Goal: Task Accomplishment & Management: Manage account settings

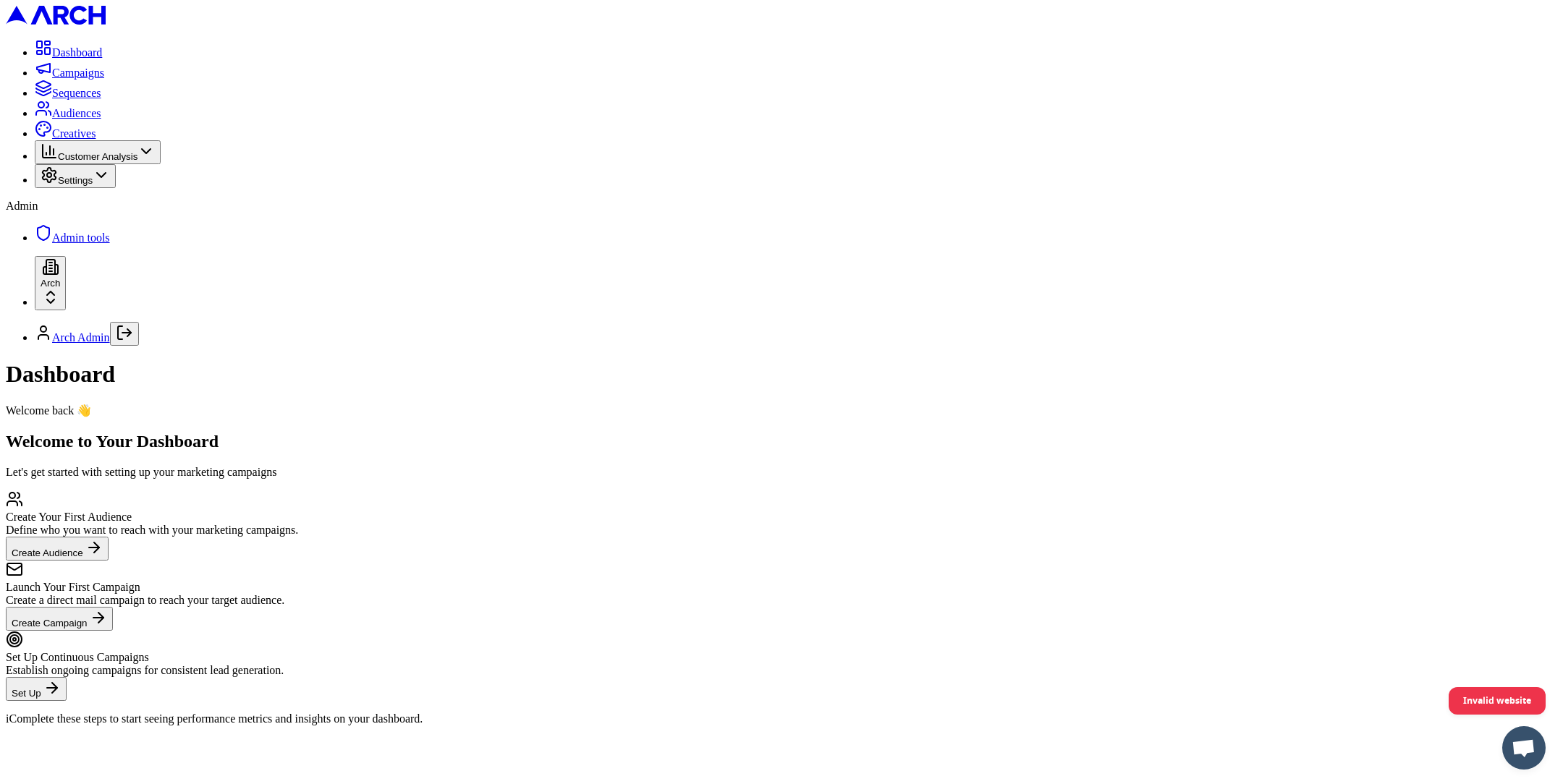
click at [85, 119] on span "Audiences" at bounding box center [76, 113] width 49 height 13
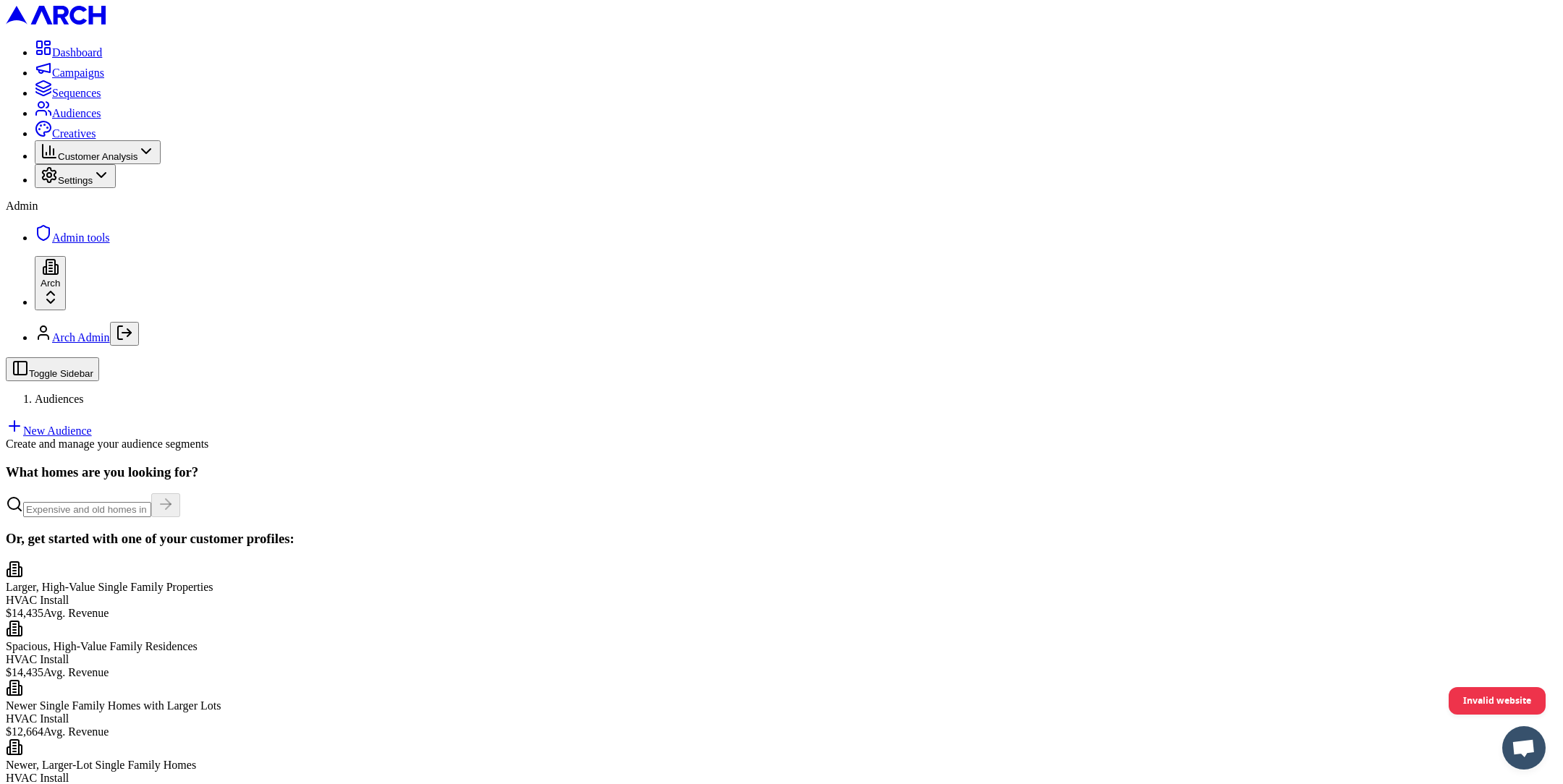
click at [92, 424] on link "New Audience" at bounding box center [48, 430] width 86 height 13
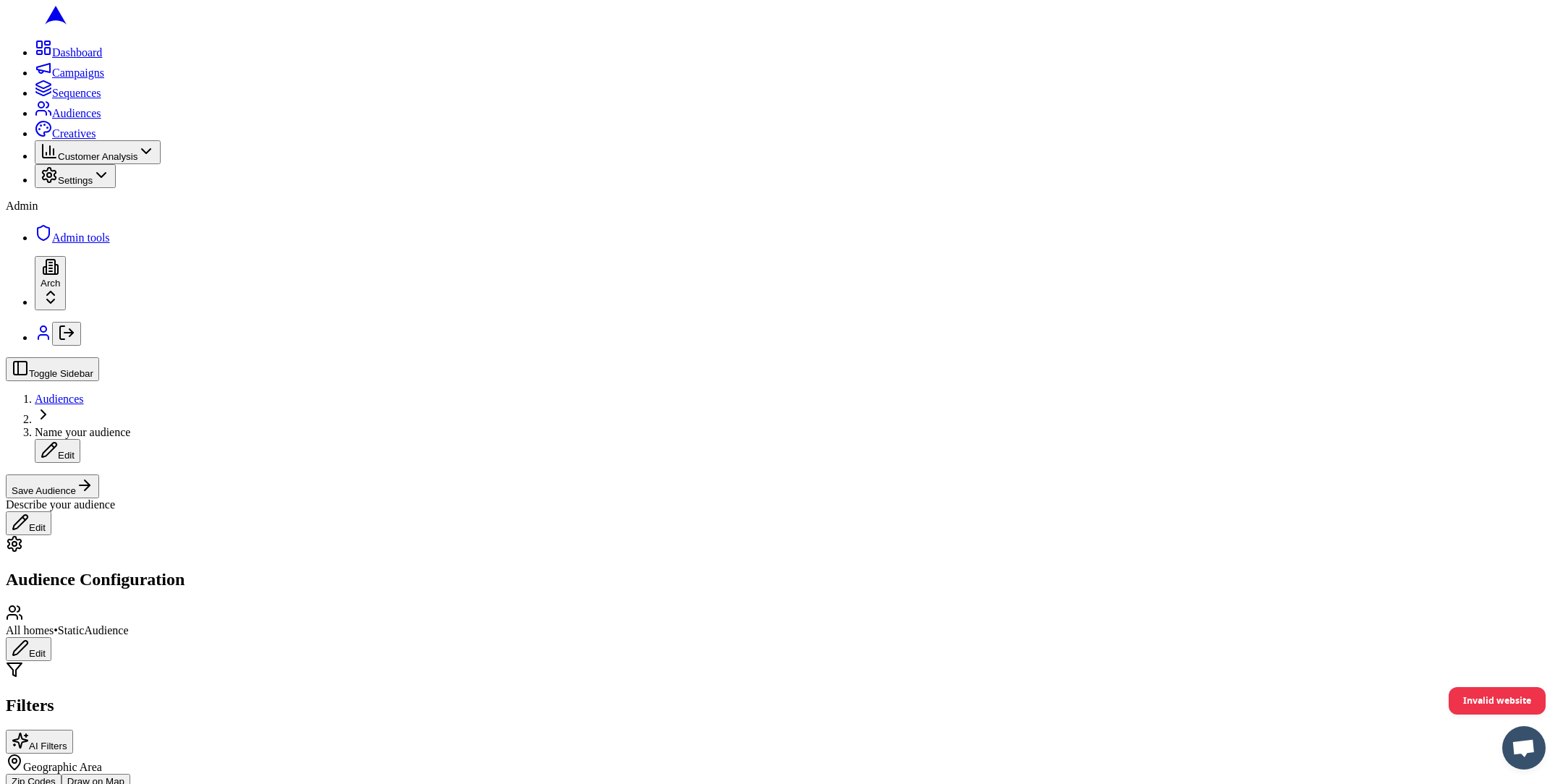
type input "9"
type input "24110"
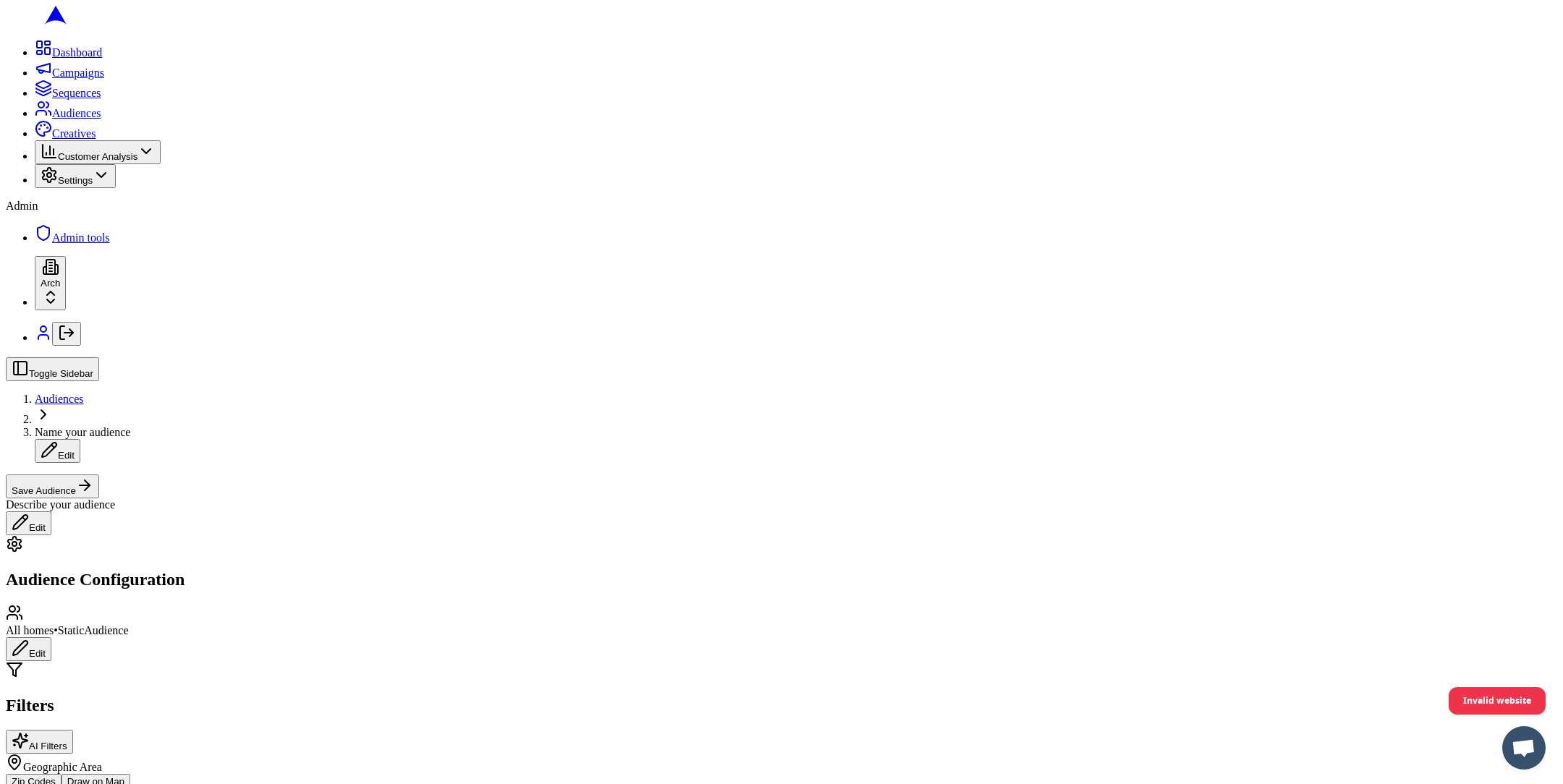
click at [131, 774] on button "Draw on Map" at bounding box center [96, 782] width 69 height 15
click at [100, 475] on button "Save Audience" at bounding box center [52, 486] width 94 height 24
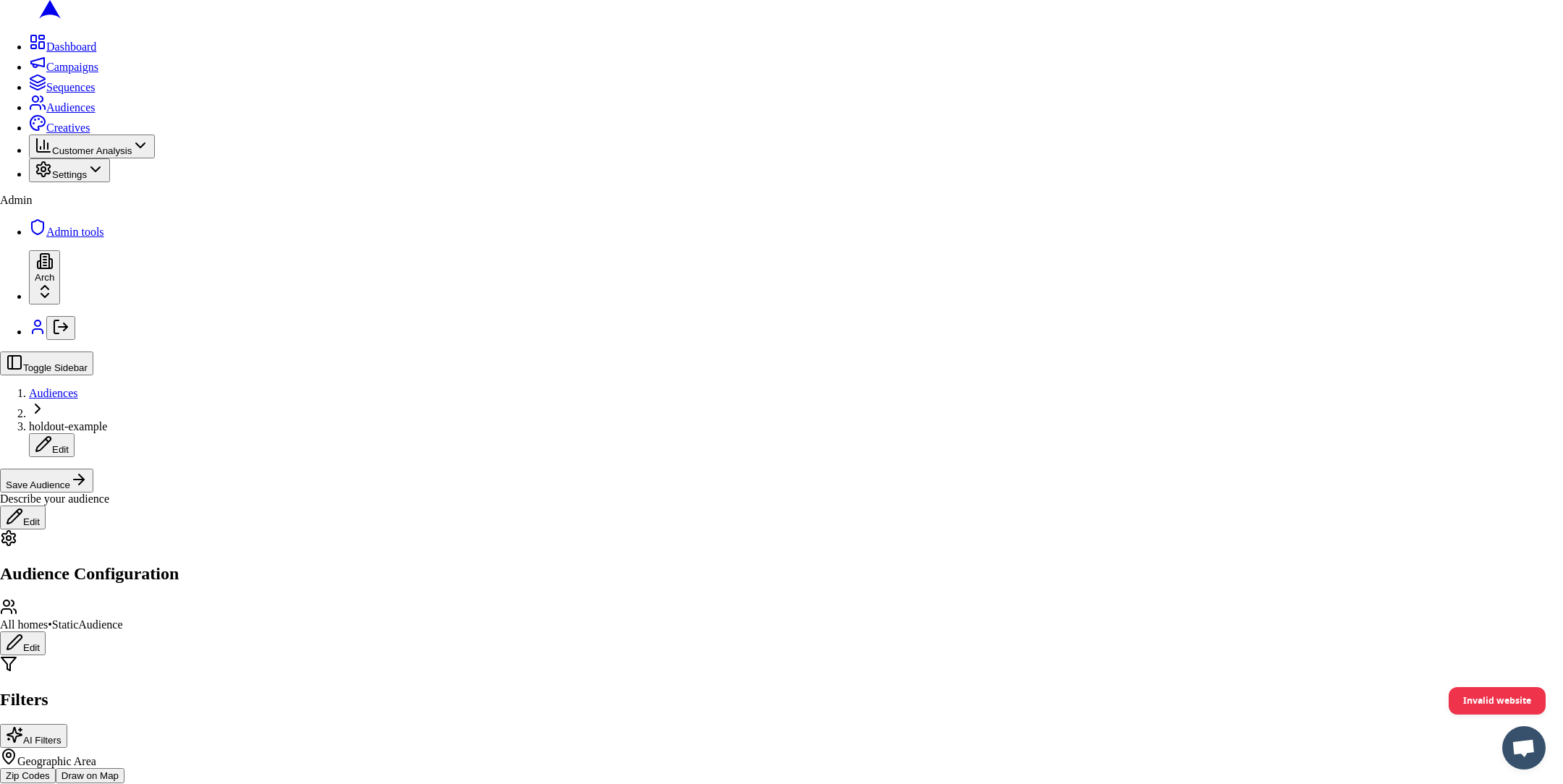
type input "holdout-example"
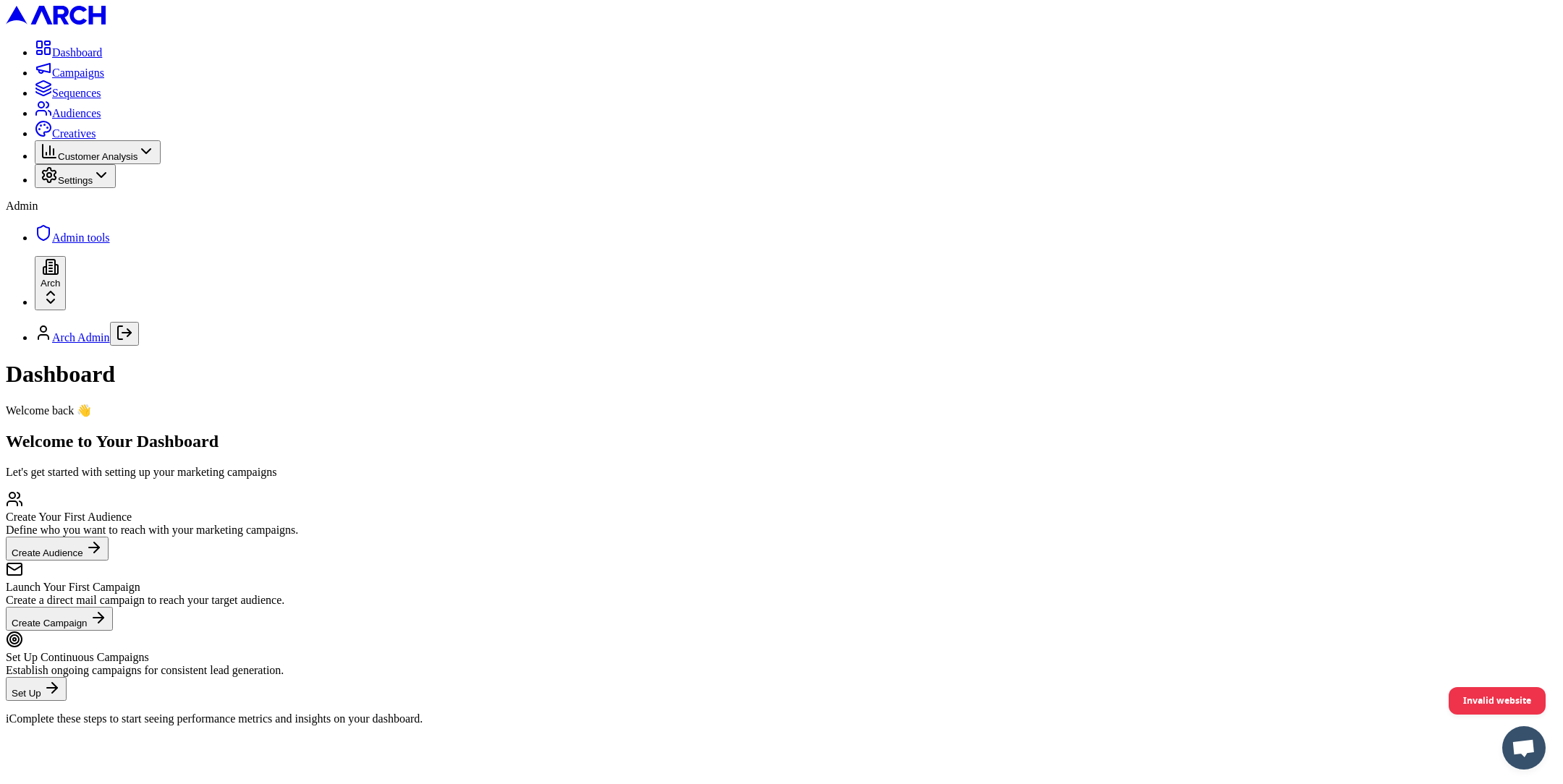
click at [76, 119] on span "Audiences" at bounding box center [76, 113] width 49 height 13
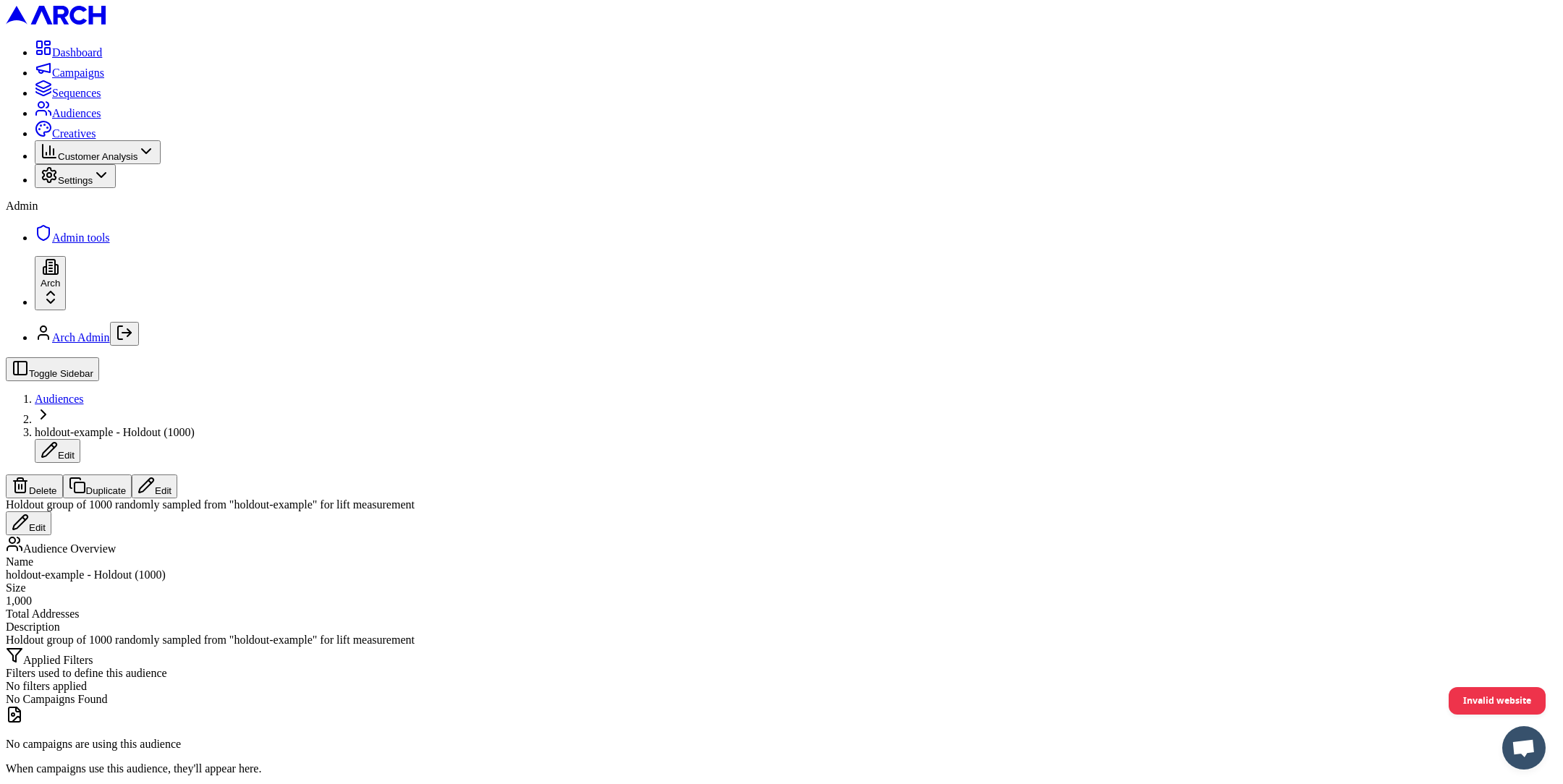
click at [999, 536] on div "Audience Overview" at bounding box center [782, 545] width 1551 height 20
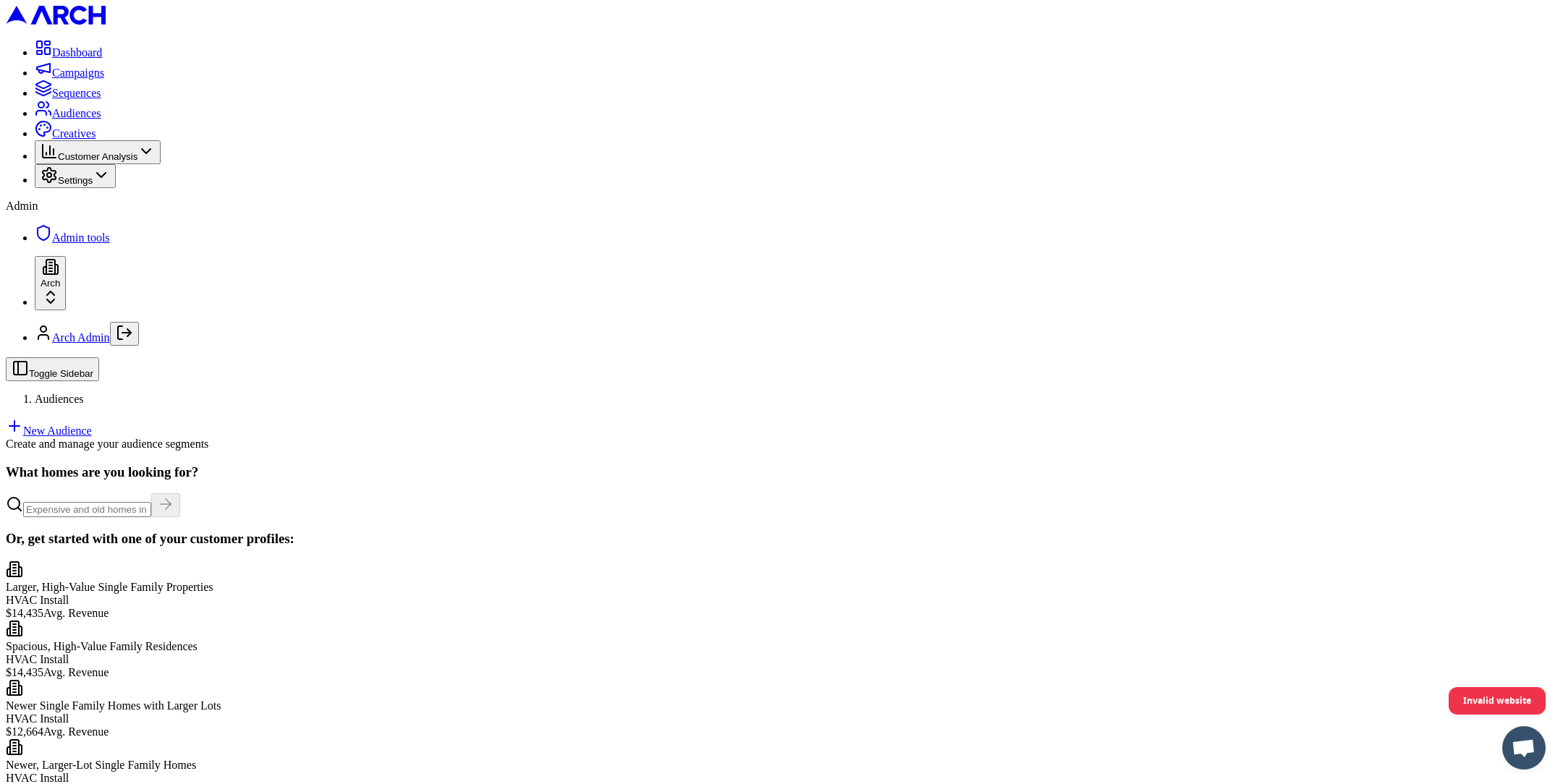
click at [1213, 464] on main "What homes are you looking for? Or, get started with one of your customer profi…" at bounding box center [782, 736] width 1551 height 543
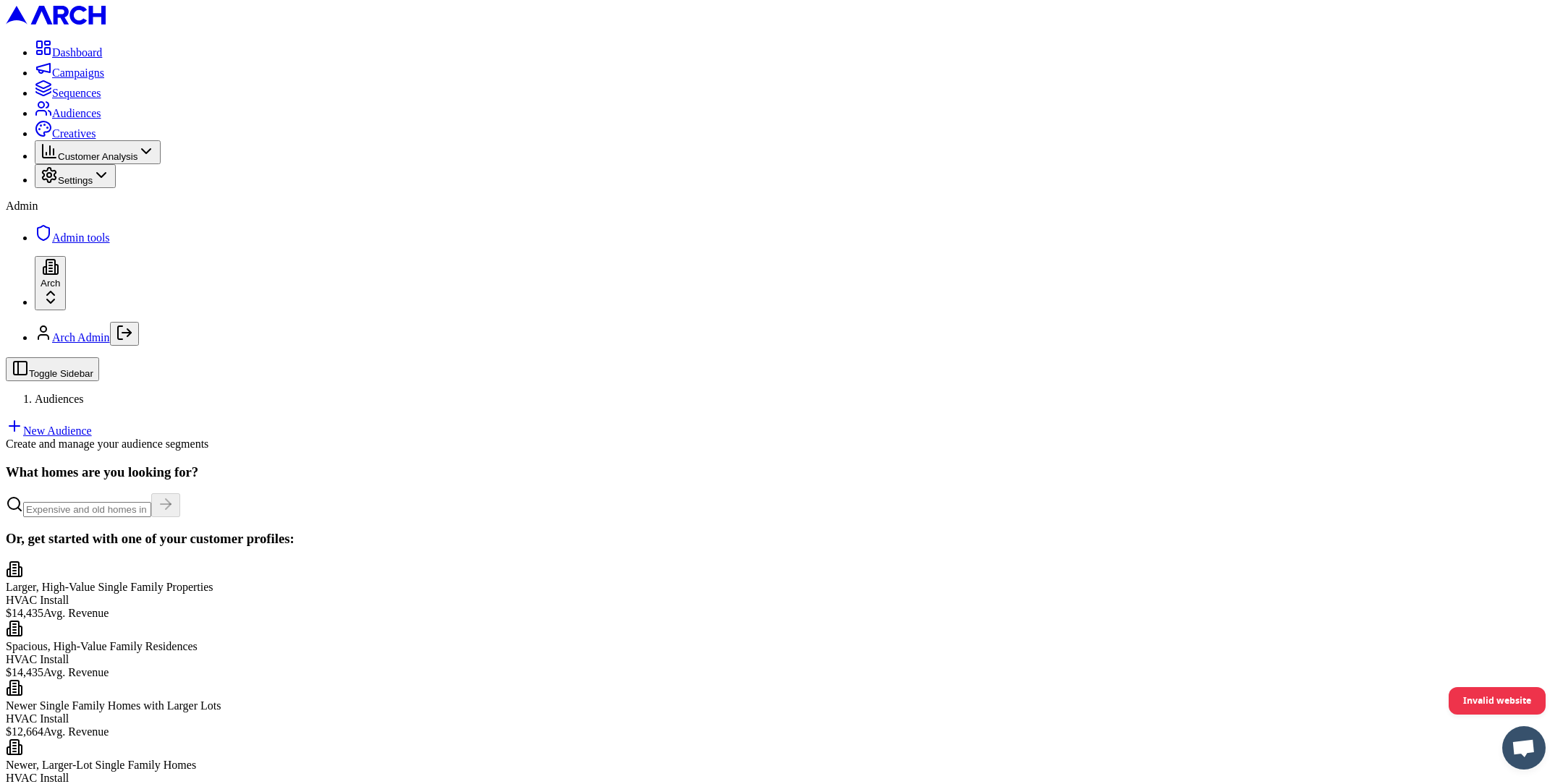
click at [1213, 464] on main "What homes are you looking for? Or, get started with one of your customer profi…" at bounding box center [782, 736] width 1551 height 543
click at [1184, 464] on main "What homes are you looking for? Or, get started with one of your customer profi…" at bounding box center [782, 736] width 1551 height 543
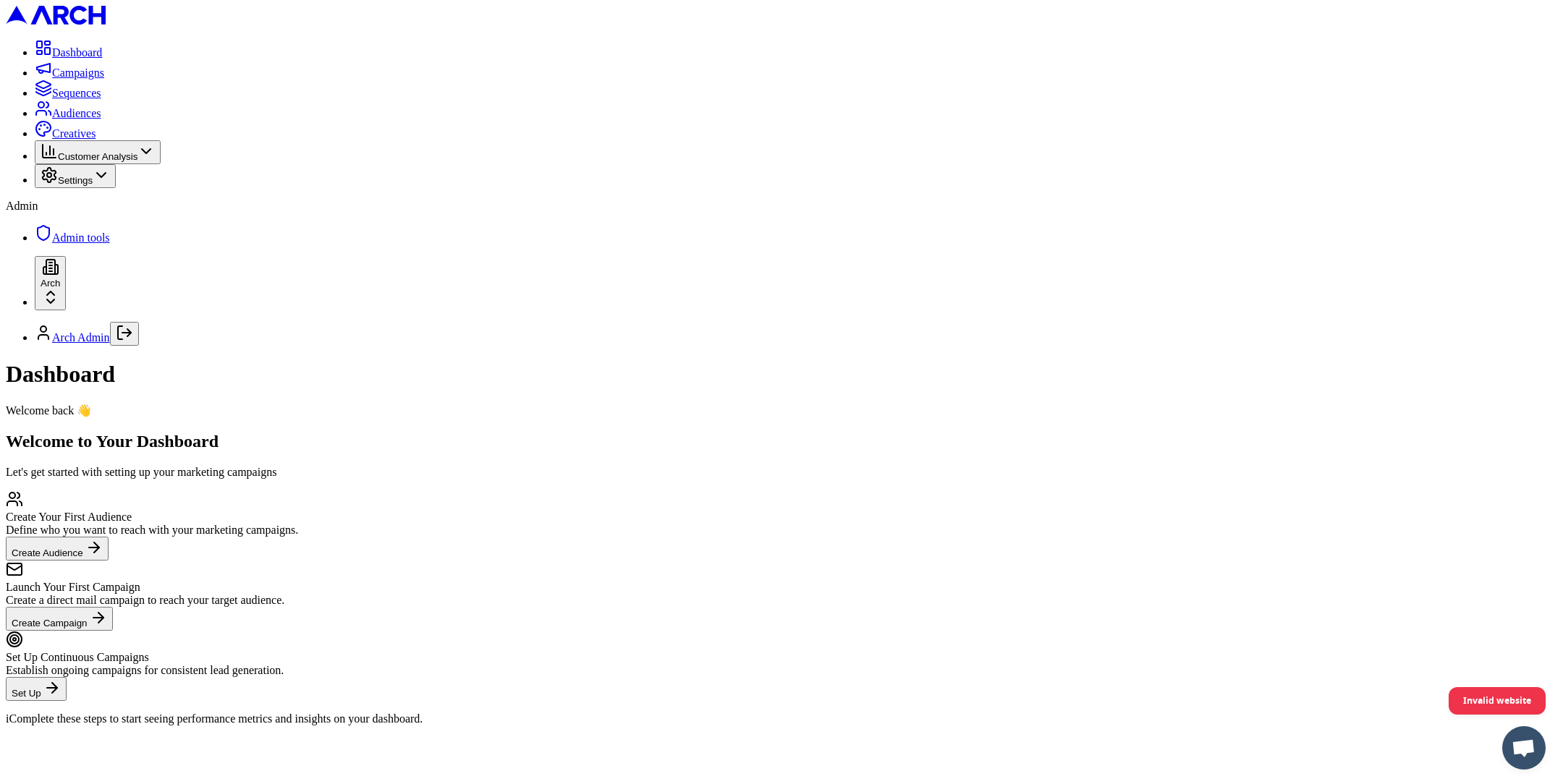
click at [80, 119] on span "Audiences" at bounding box center [76, 113] width 49 height 13
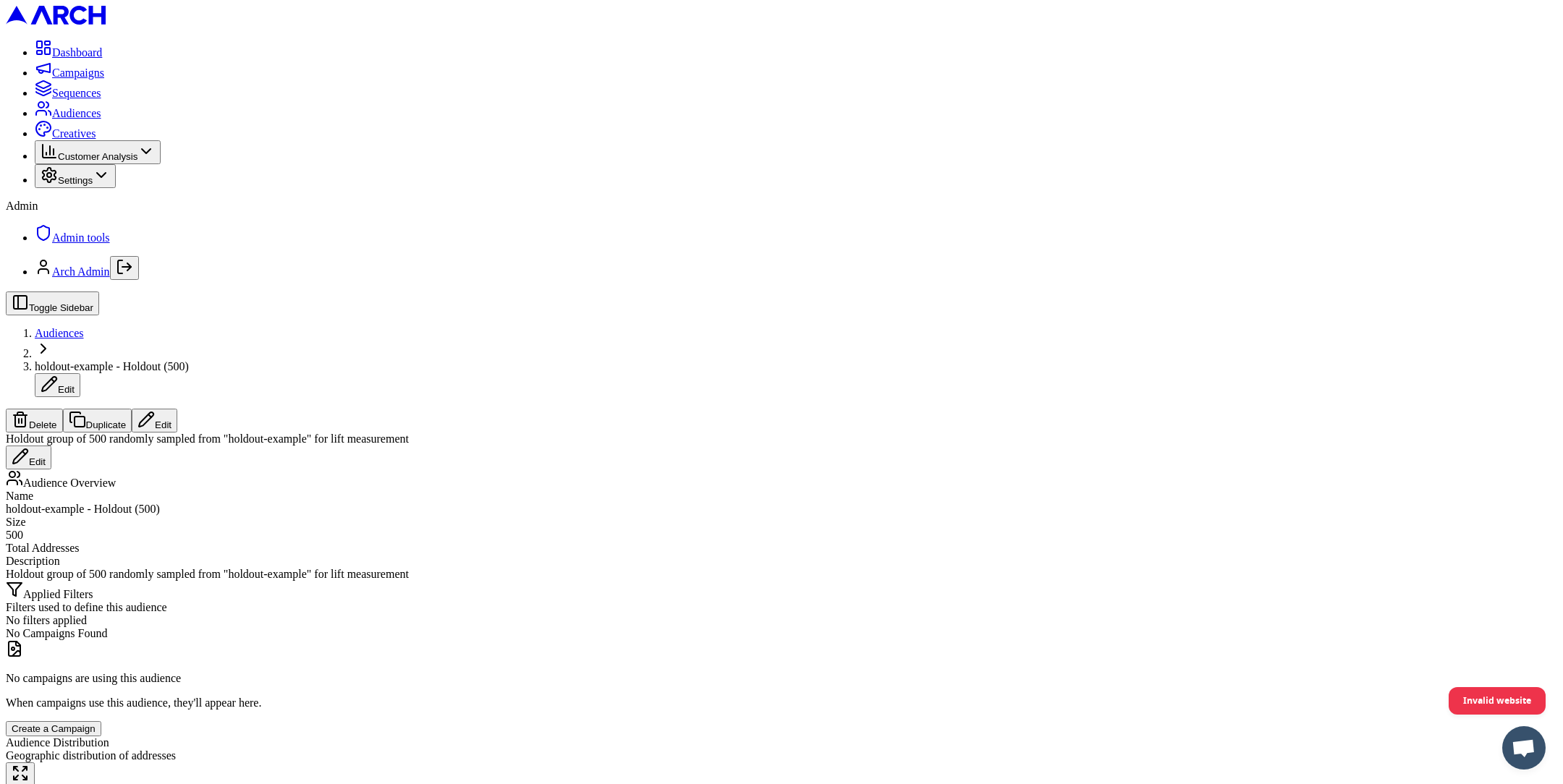
click at [84, 327] on span "Audiences" at bounding box center [59, 333] width 49 height 13
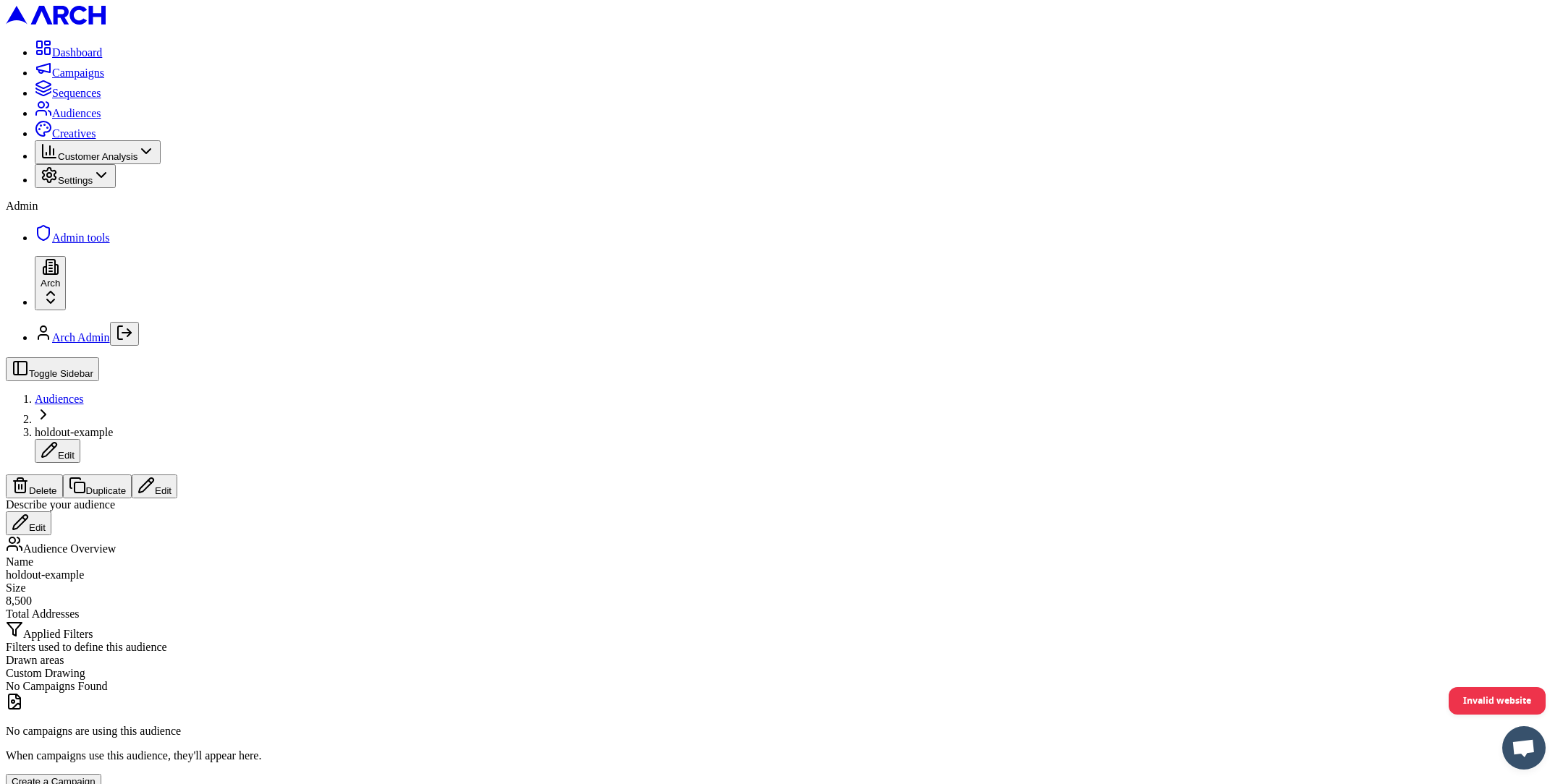
click at [177, 475] on button "Edit" at bounding box center [154, 486] width 45 height 24
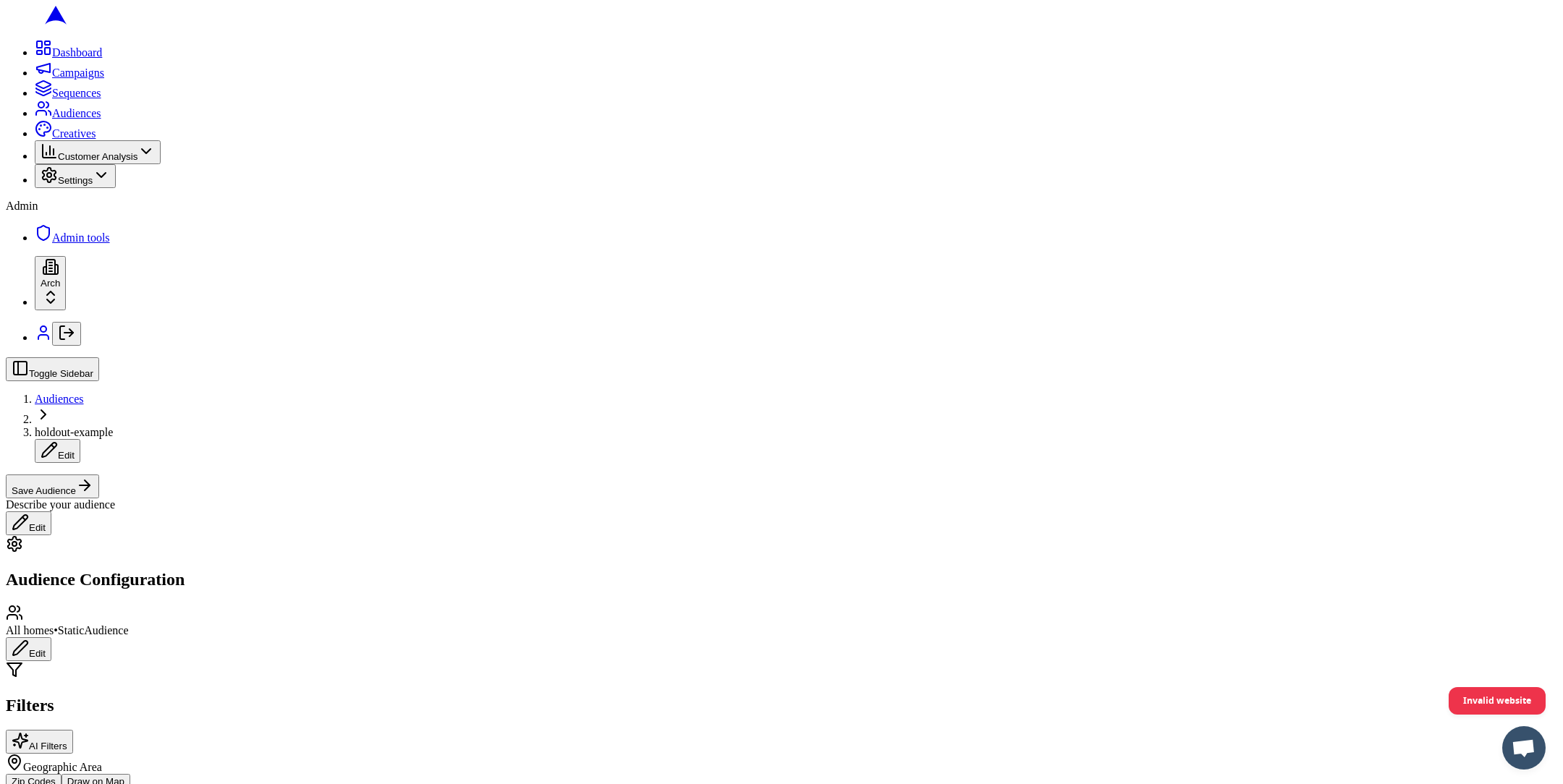
click at [100, 475] on button "Save Audience" at bounding box center [52, 486] width 94 height 24
type input "8500"
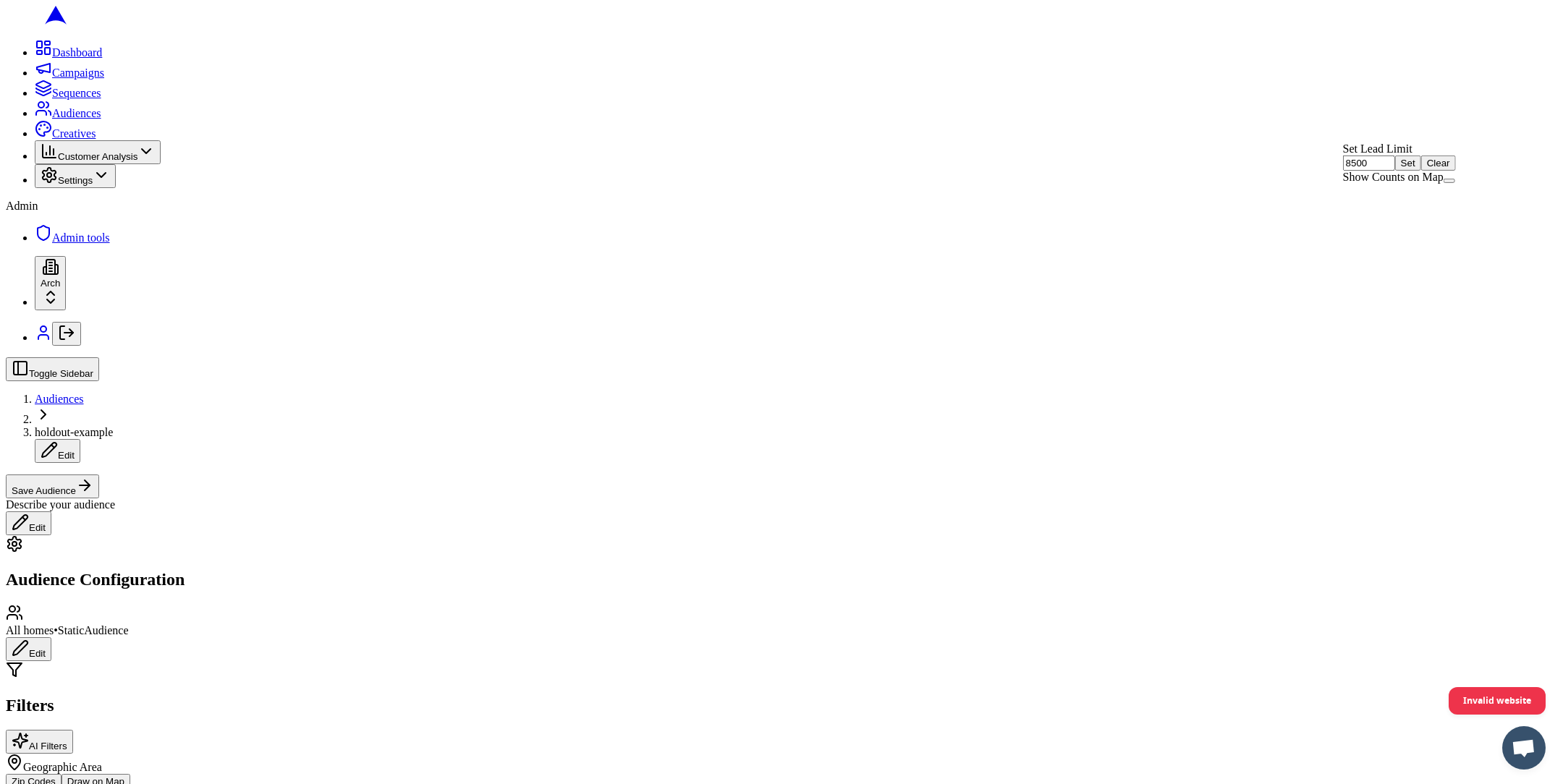
click at [1457, 171] on button "Clear" at bounding box center [1439, 163] width 35 height 15
type input "8500"
click at [1422, 171] on button "Set" at bounding box center [1408, 163] width 26 height 15
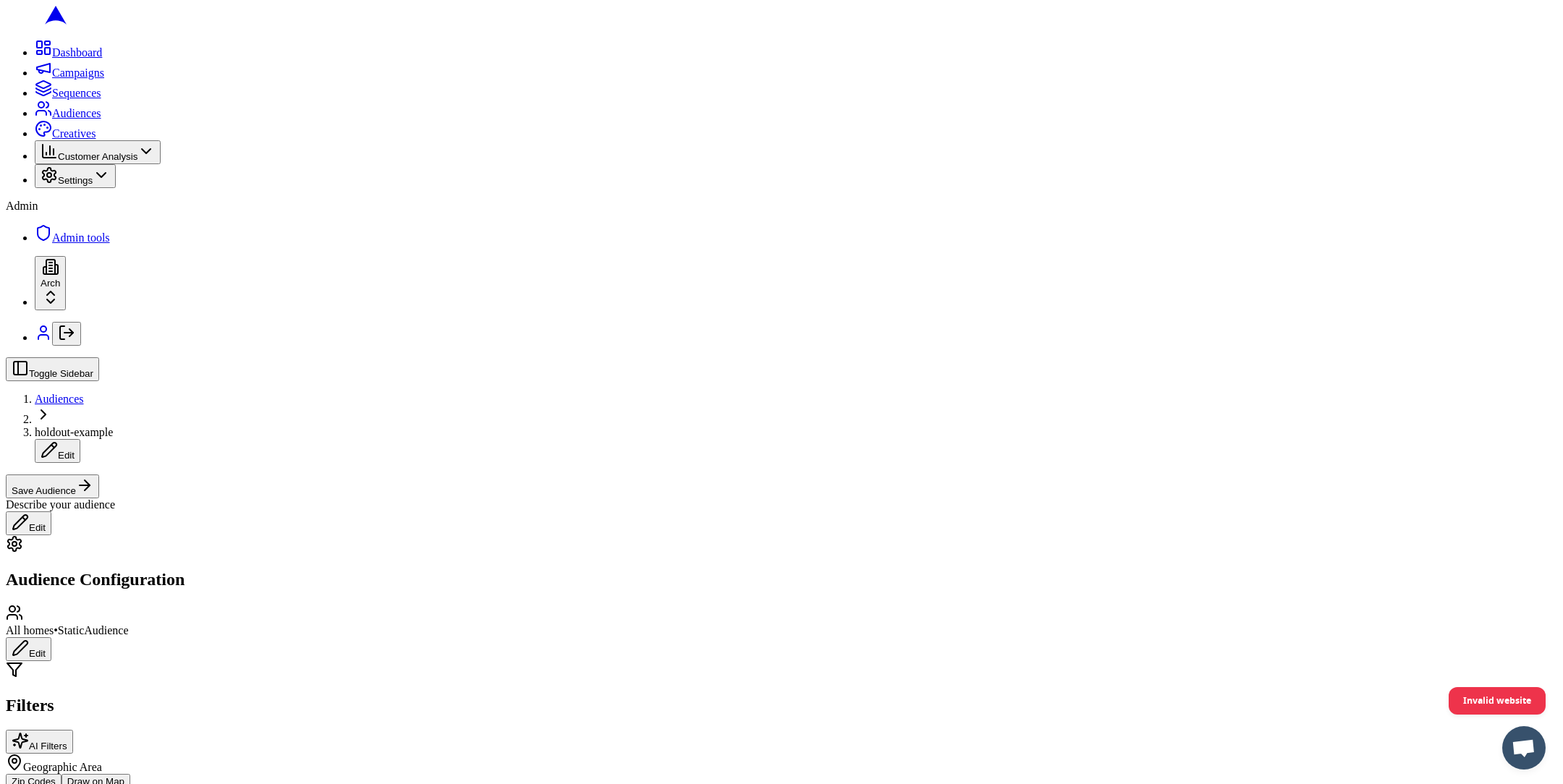
click at [100, 475] on button "Save Audience" at bounding box center [52, 486] width 94 height 24
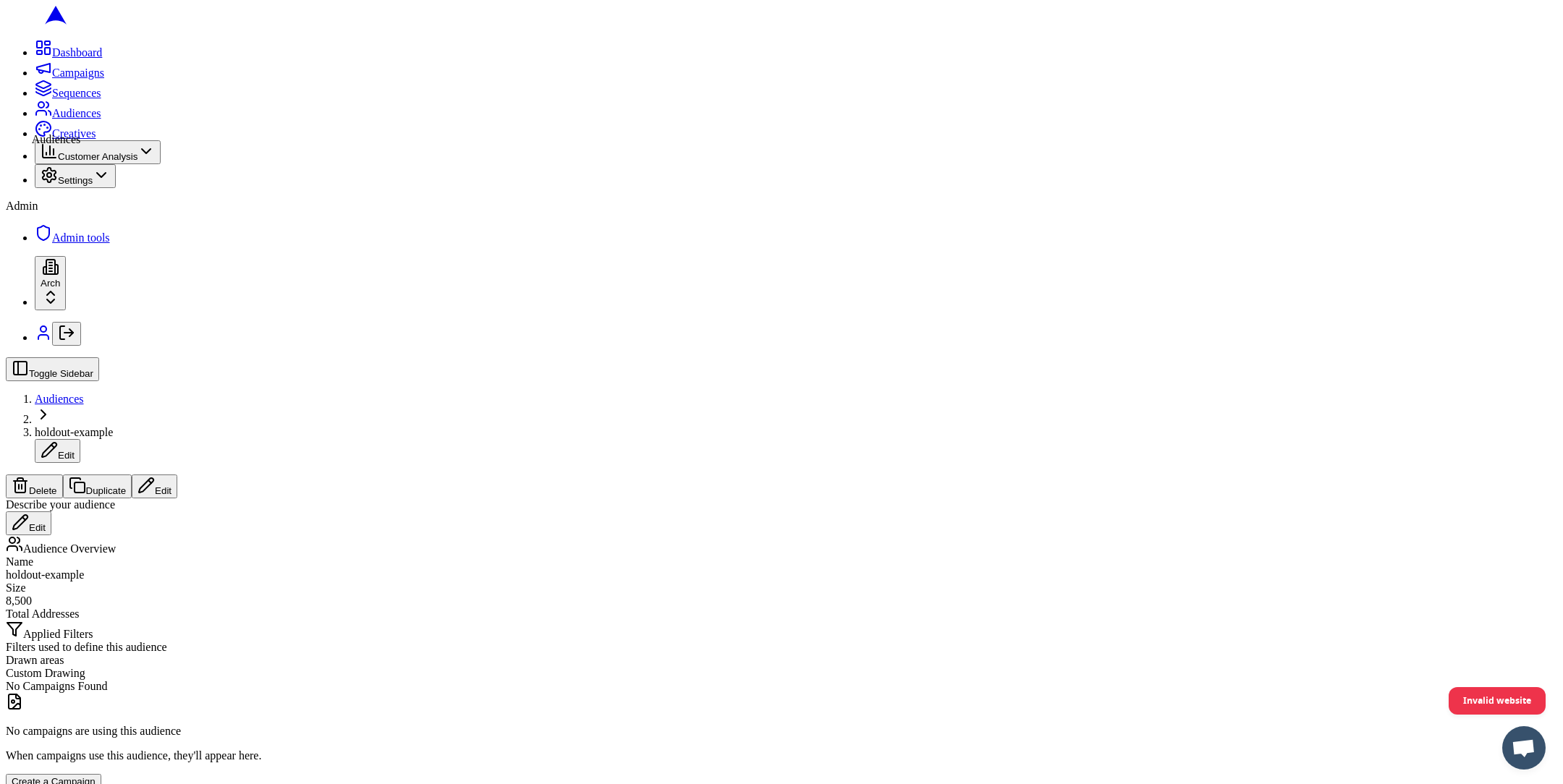
click at [36, 115] on icon at bounding box center [41, 112] width 10 height 4
